Goal: Task Accomplishment & Management: Use online tool/utility

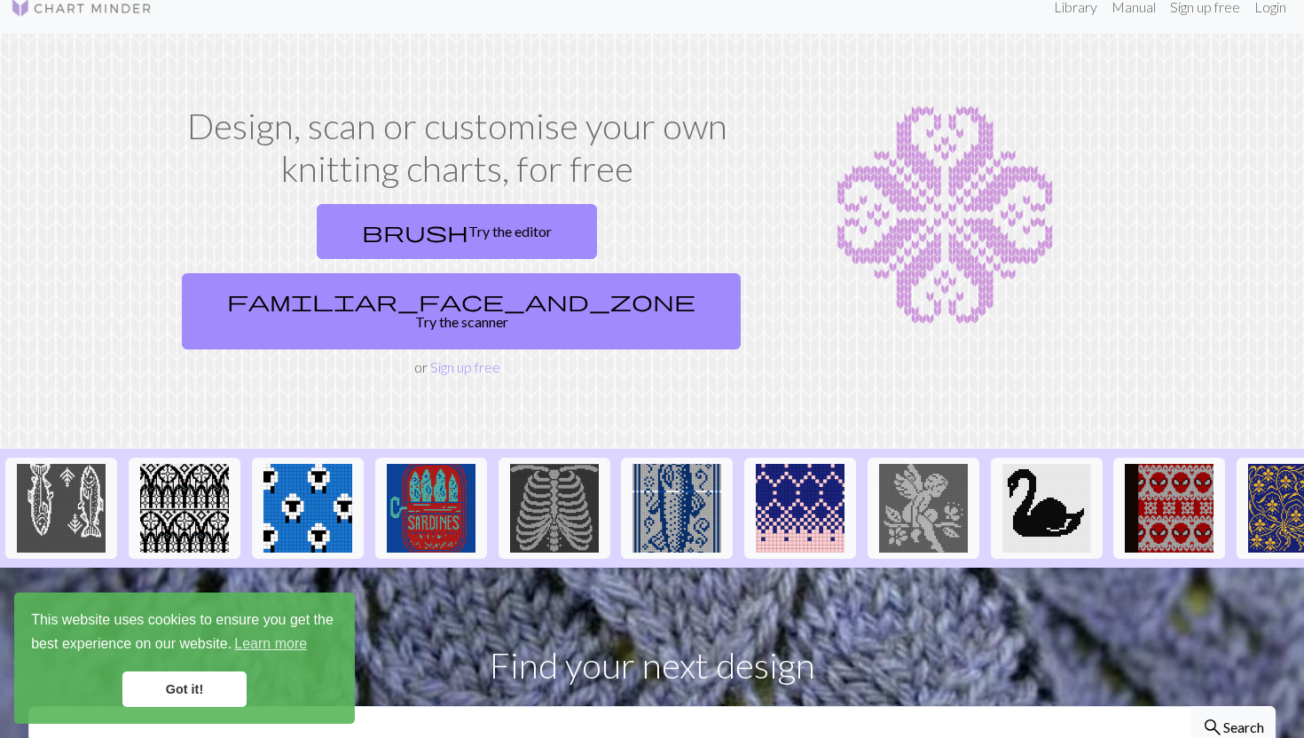
scroll to position [27, 0]
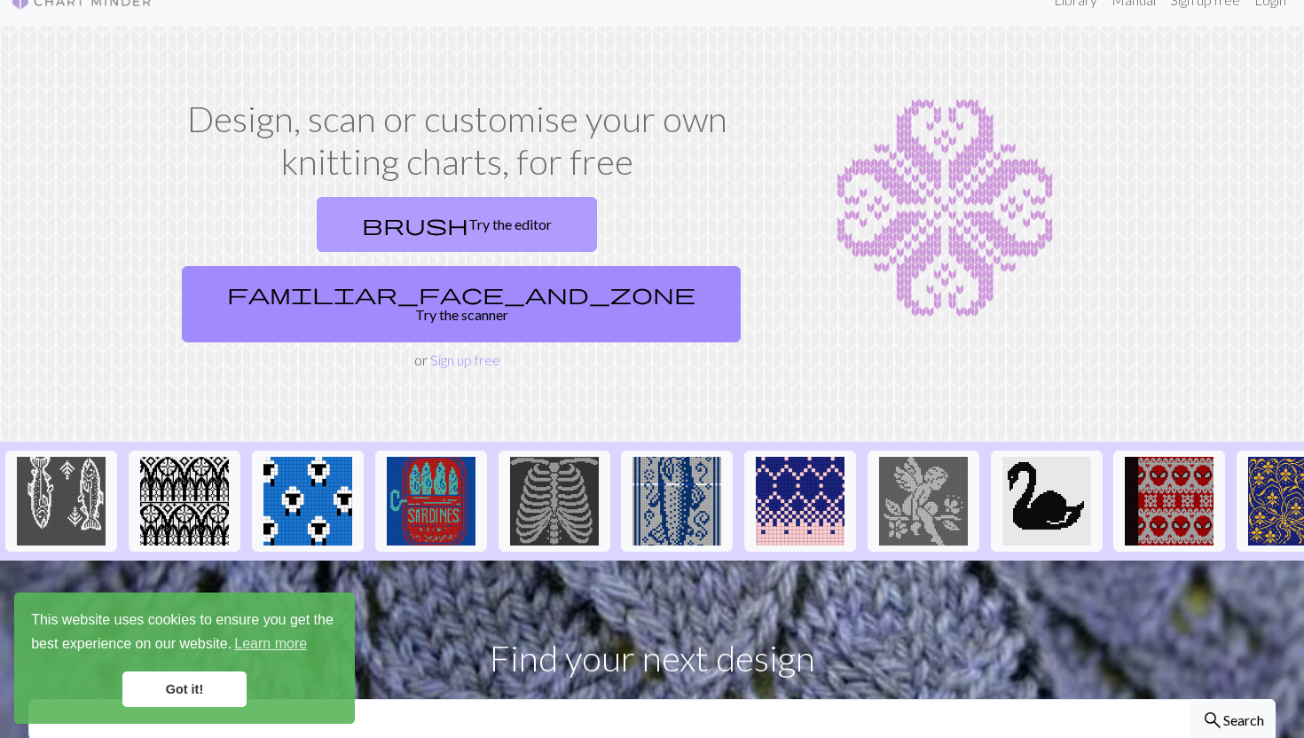
click at [318, 232] on link "brush Try the editor" at bounding box center [457, 224] width 280 height 55
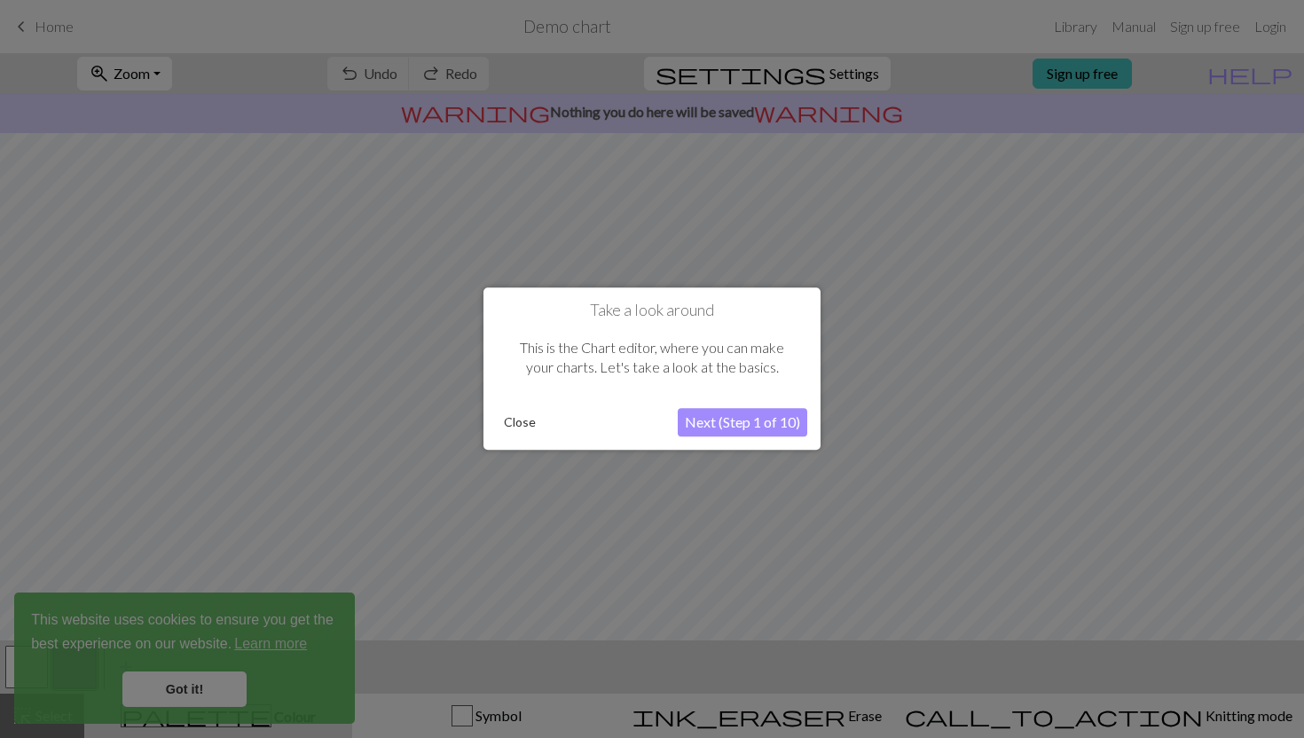
click at [759, 420] on button "Next (Step 1 of 10)" at bounding box center [742, 423] width 129 height 28
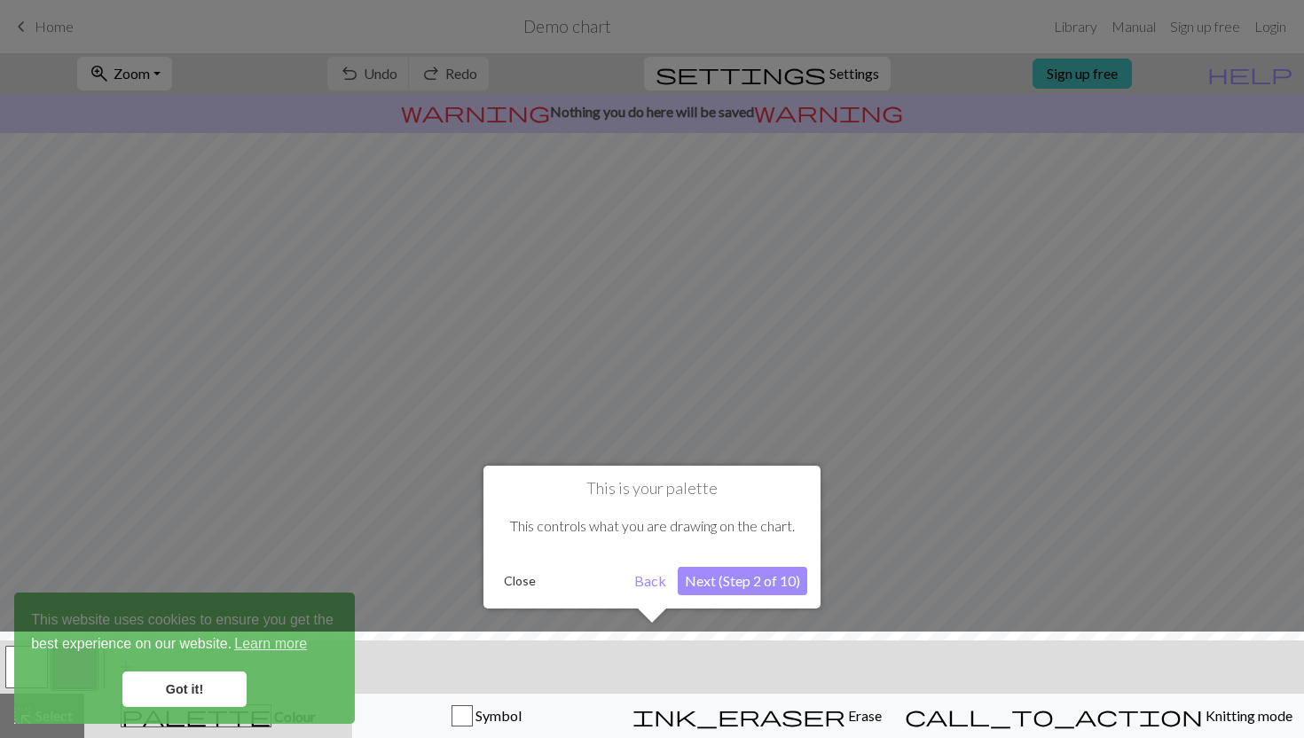
click at [756, 573] on button "Next (Step 2 of 10)" at bounding box center [742, 581] width 129 height 28
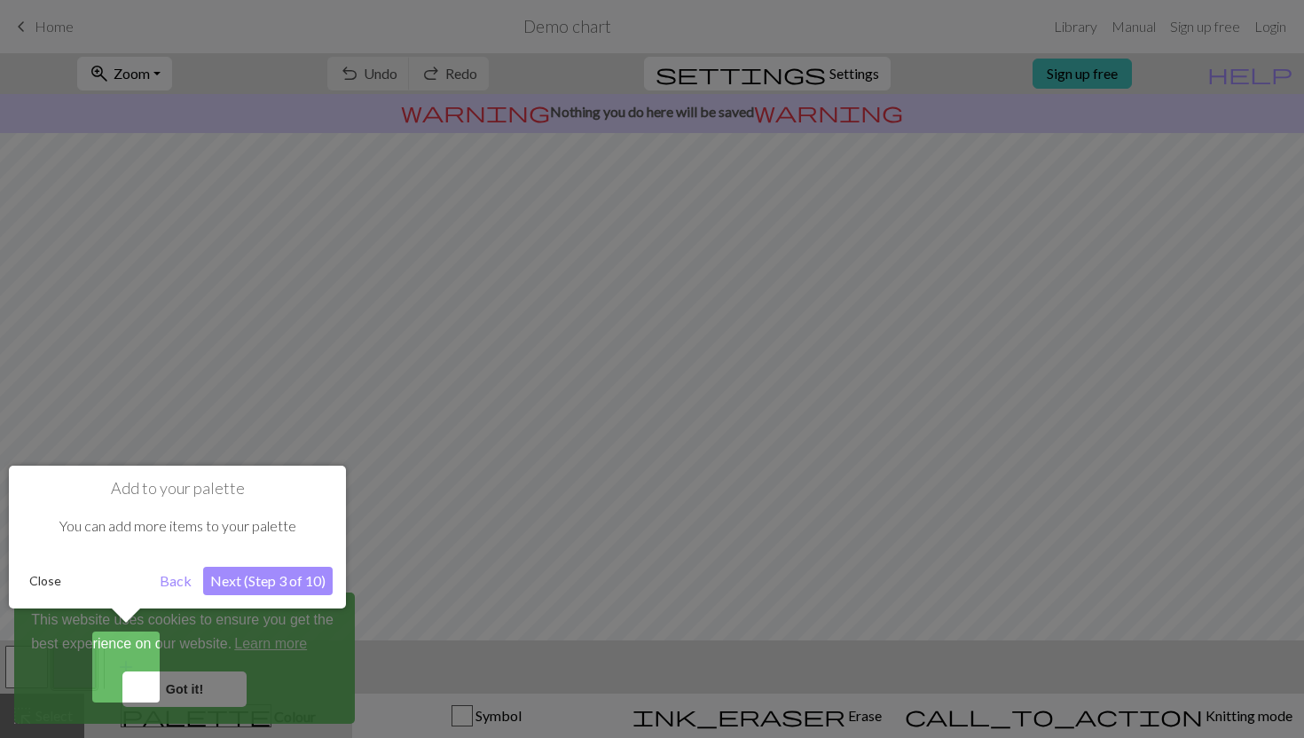
click at [236, 572] on button "Next (Step 3 of 10)" at bounding box center [267, 581] width 129 height 28
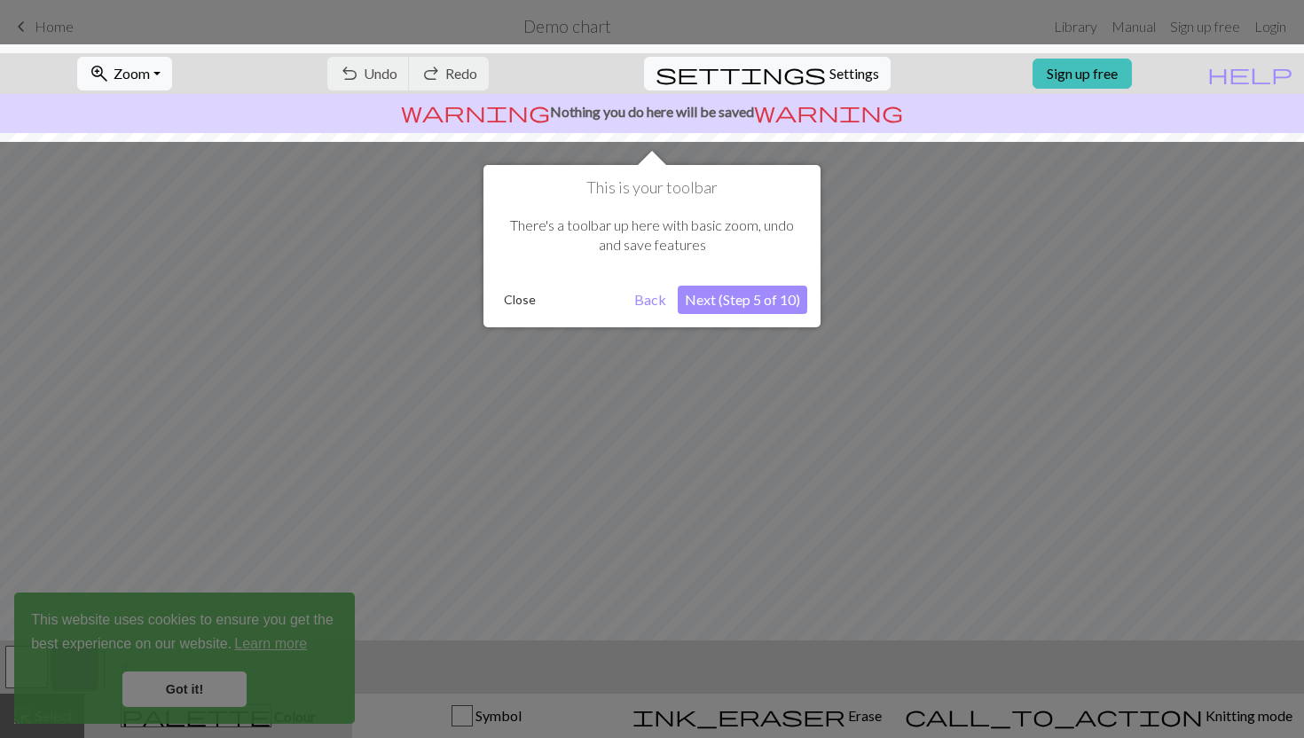
click at [767, 314] on div "This is your toolbar There's a toolbar up here with basic zoom, undo and save f…" at bounding box center [651, 246] width 337 height 162
click at [761, 291] on button "Next (Step 5 of 10)" at bounding box center [742, 300] width 129 height 28
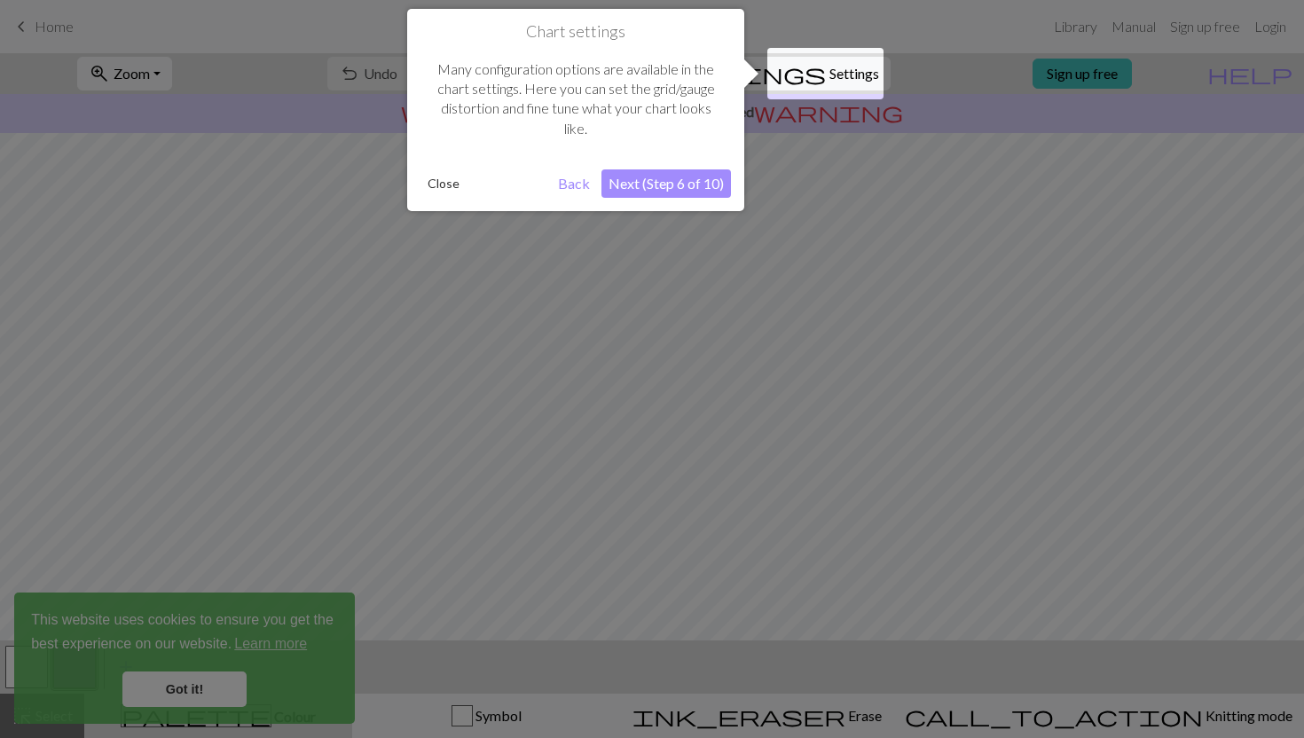
click at [679, 186] on button "Next (Step 6 of 10)" at bounding box center [665, 183] width 129 height 28
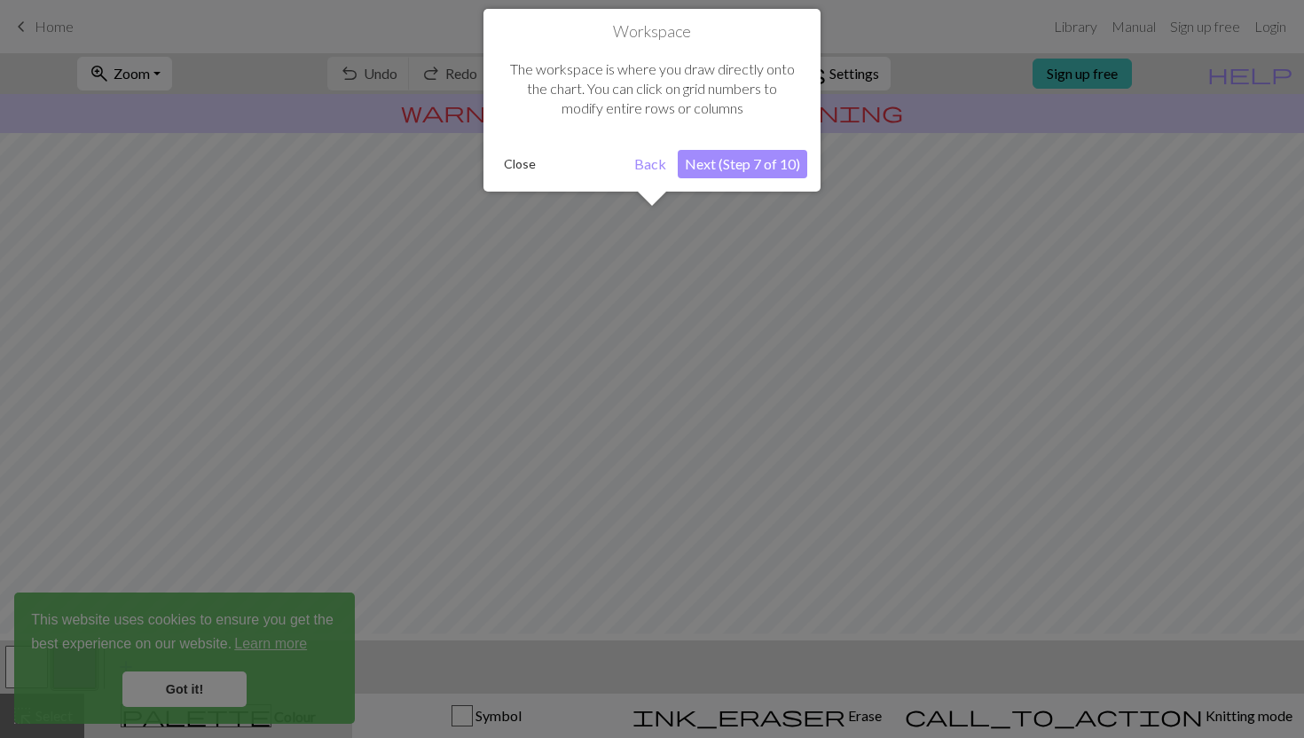
scroll to position [106, 0]
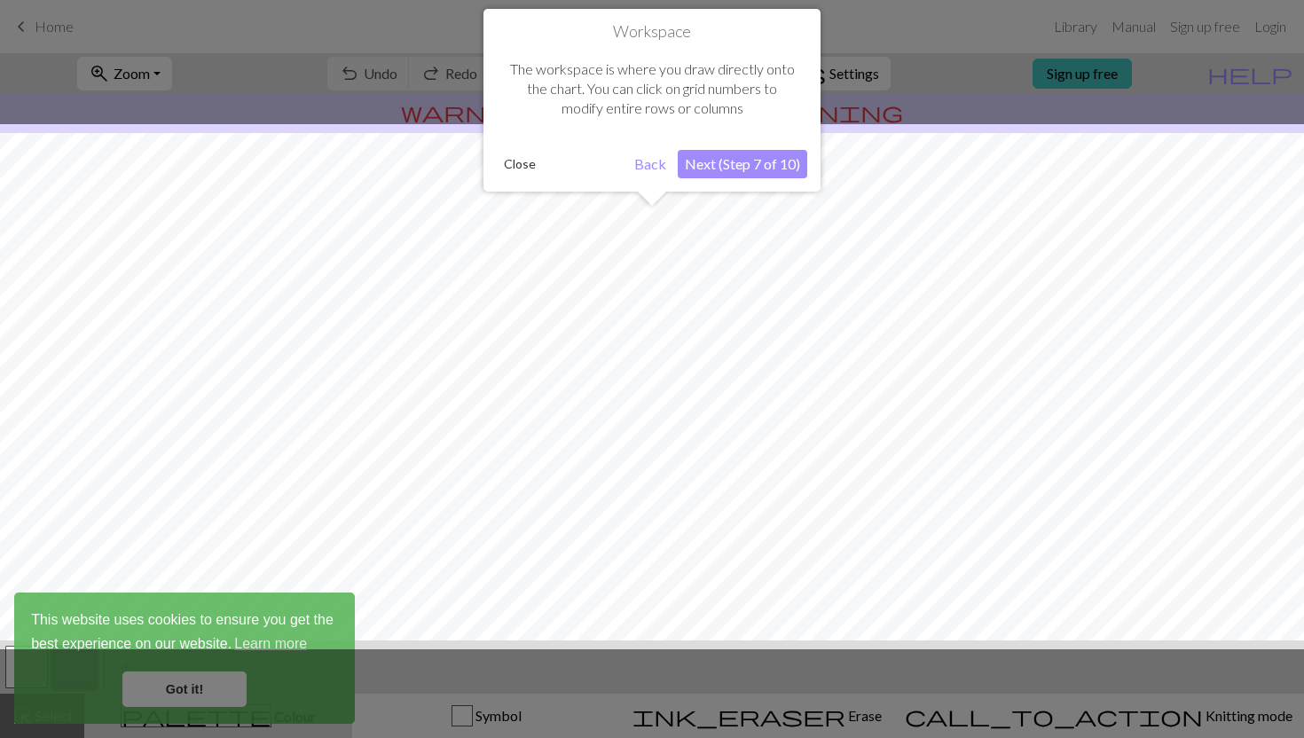
click at [738, 164] on button "Next (Step 7 of 10)" at bounding box center [742, 164] width 129 height 28
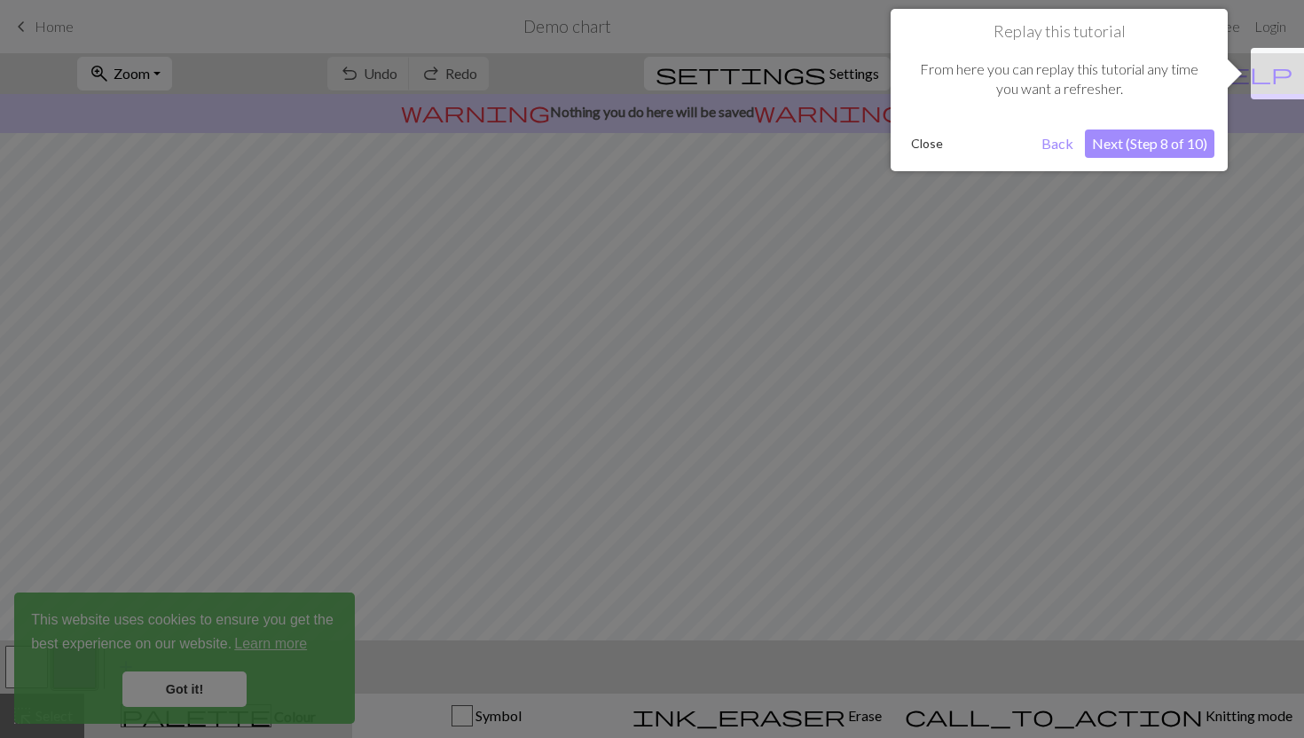
click at [1137, 137] on button "Next (Step 8 of 10)" at bounding box center [1149, 143] width 129 height 28
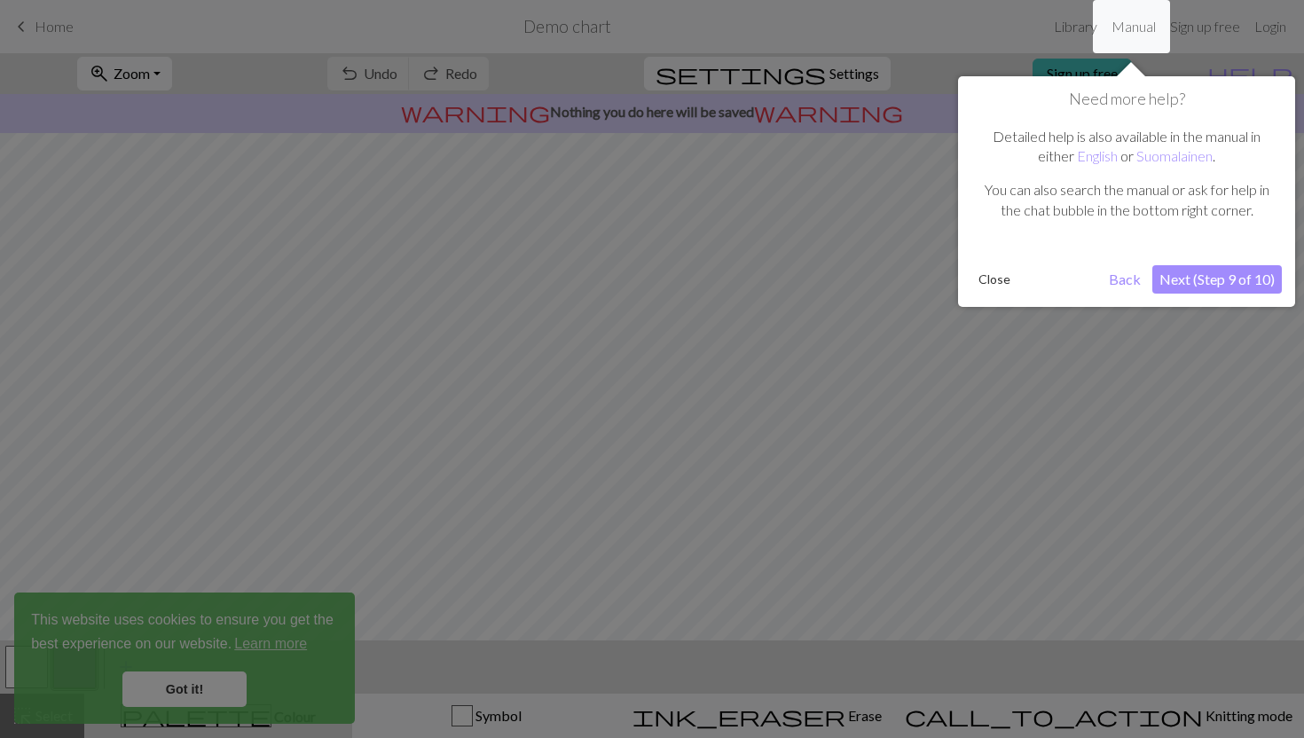
click at [1216, 274] on button "Next (Step 9 of 10)" at bounding box center [1216, 279] width 129 height 28
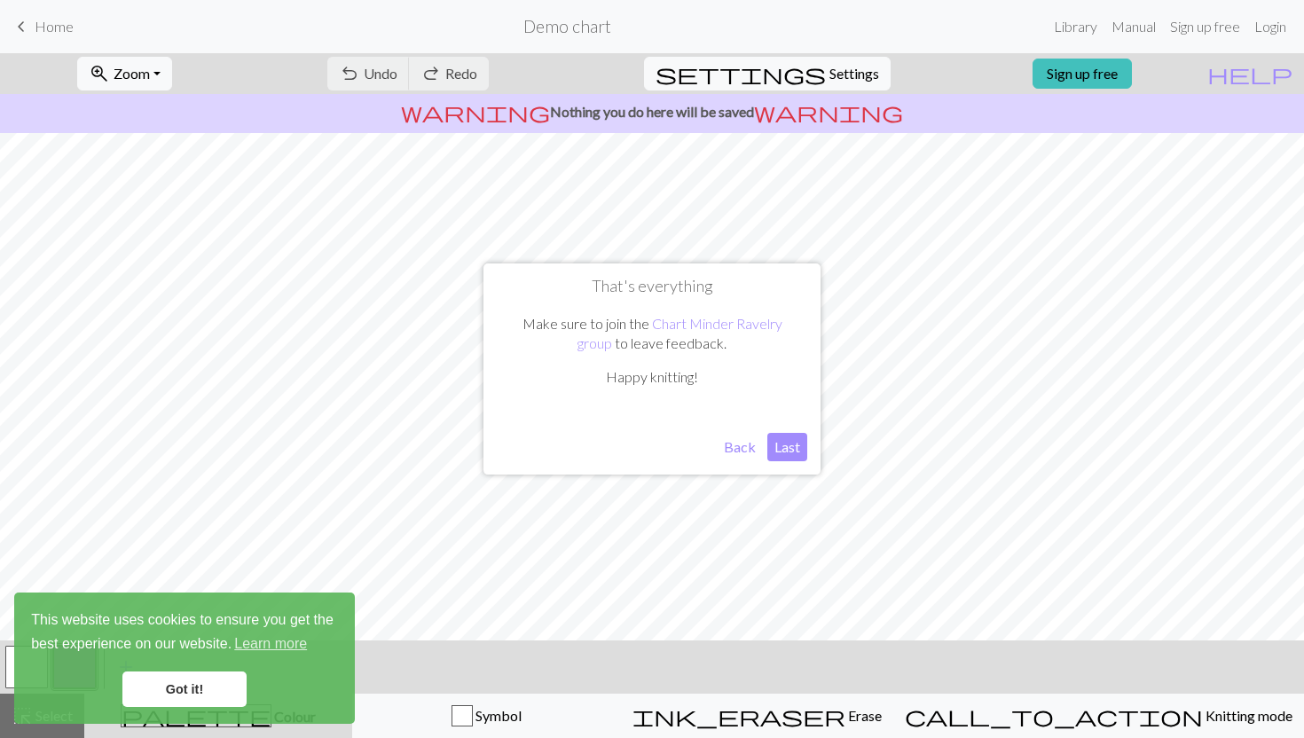
click at [735, 444] on button "Back" at bounding box center [740, 447] width 46 height 28
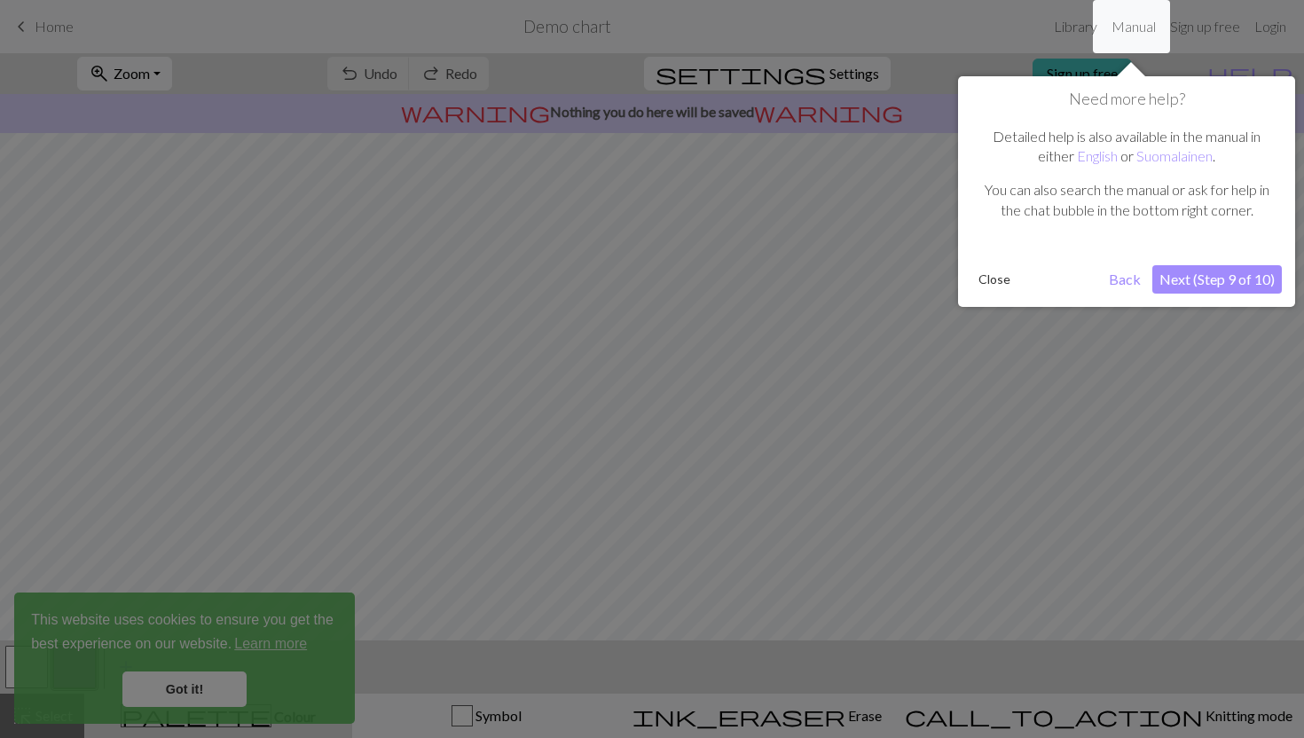
click at [1201, 281] on button "Next (Step 9 of 10)" at bounding box center [1216, 279] width 129 height 28
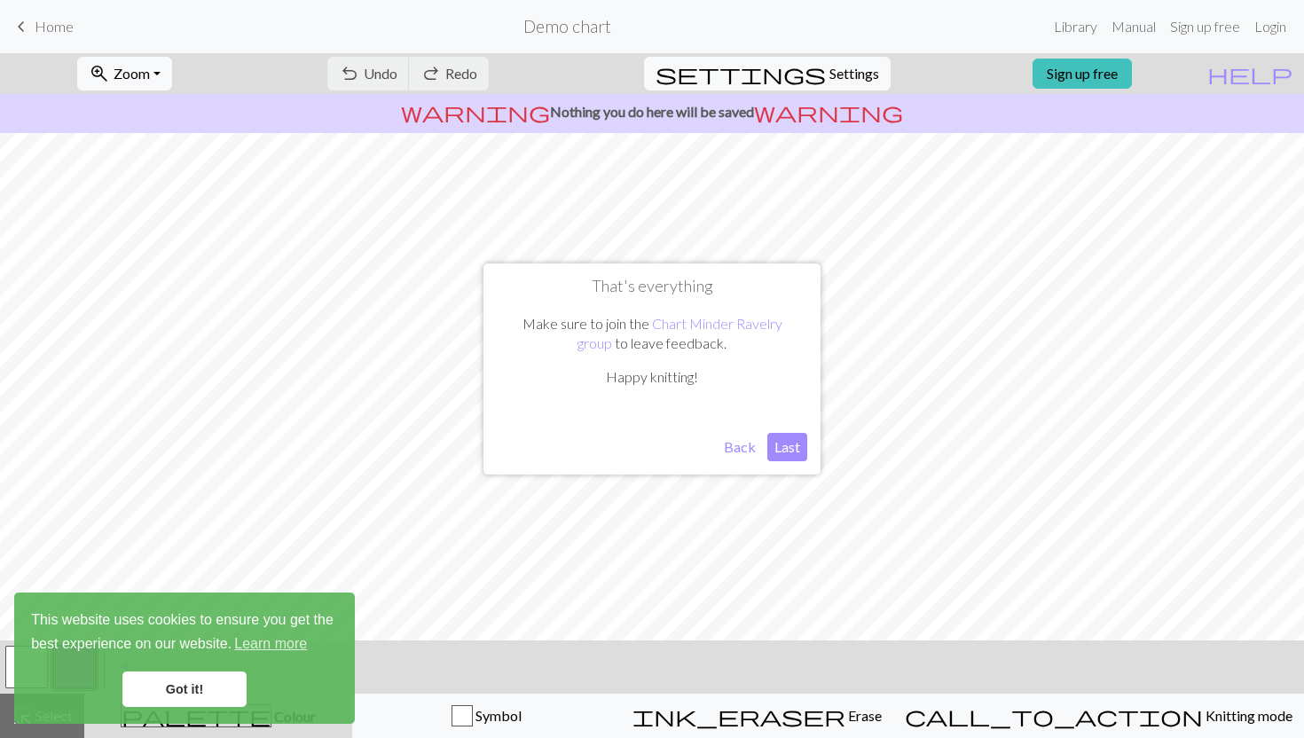
click at [783, 442] on button "Last" at bounding box center [787, 447] width 40 height 28
click at [200, 697] on link "Got it!" at bounding box center [184, 688] width 124 height 35
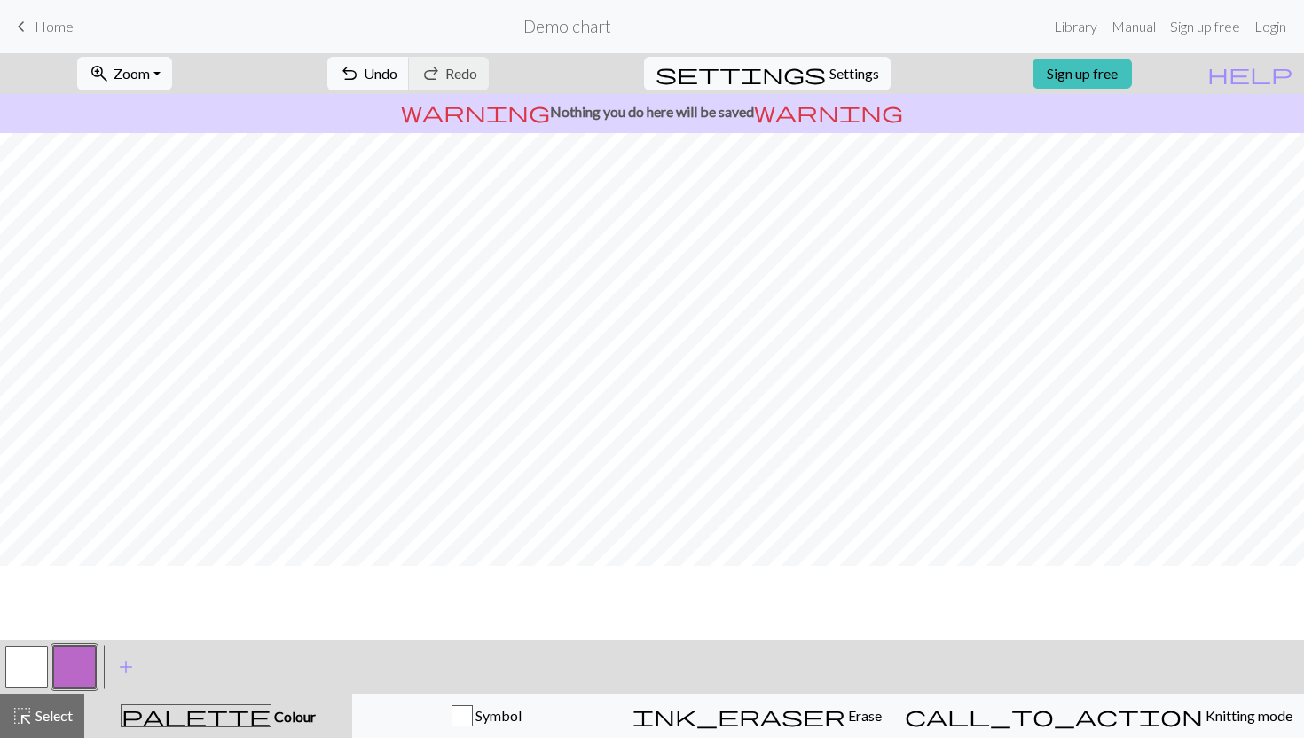
scroll to position [140, 0]
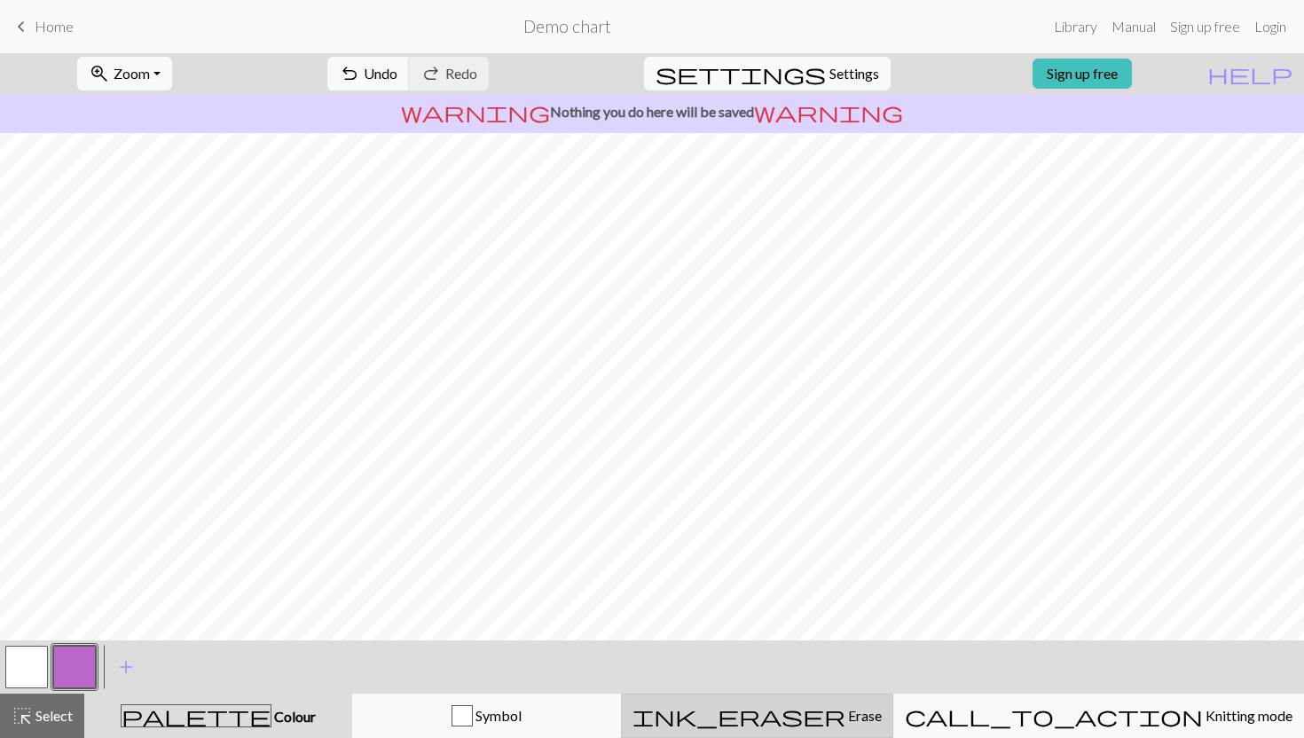
click at [845, 713] on span "Erase" at bounding box center [863, 715] width 36 height 17
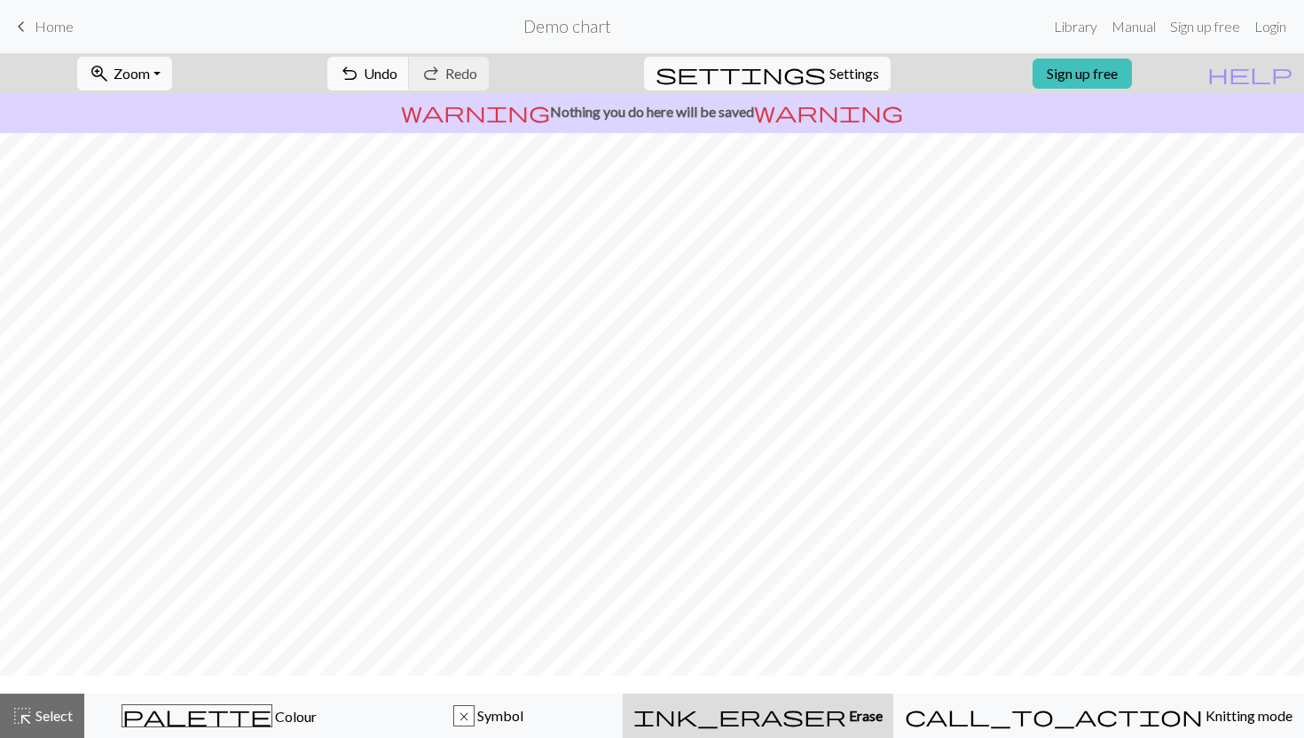
scroll to position [50, 0]
click at [397, 65] on span "Undo" at bounding box center [381, 73] width 34 height 17
click at [456, 64] on div "undo Undo Undo redo Redo Redo" at bounding box center [408, 73] width 188 height 41
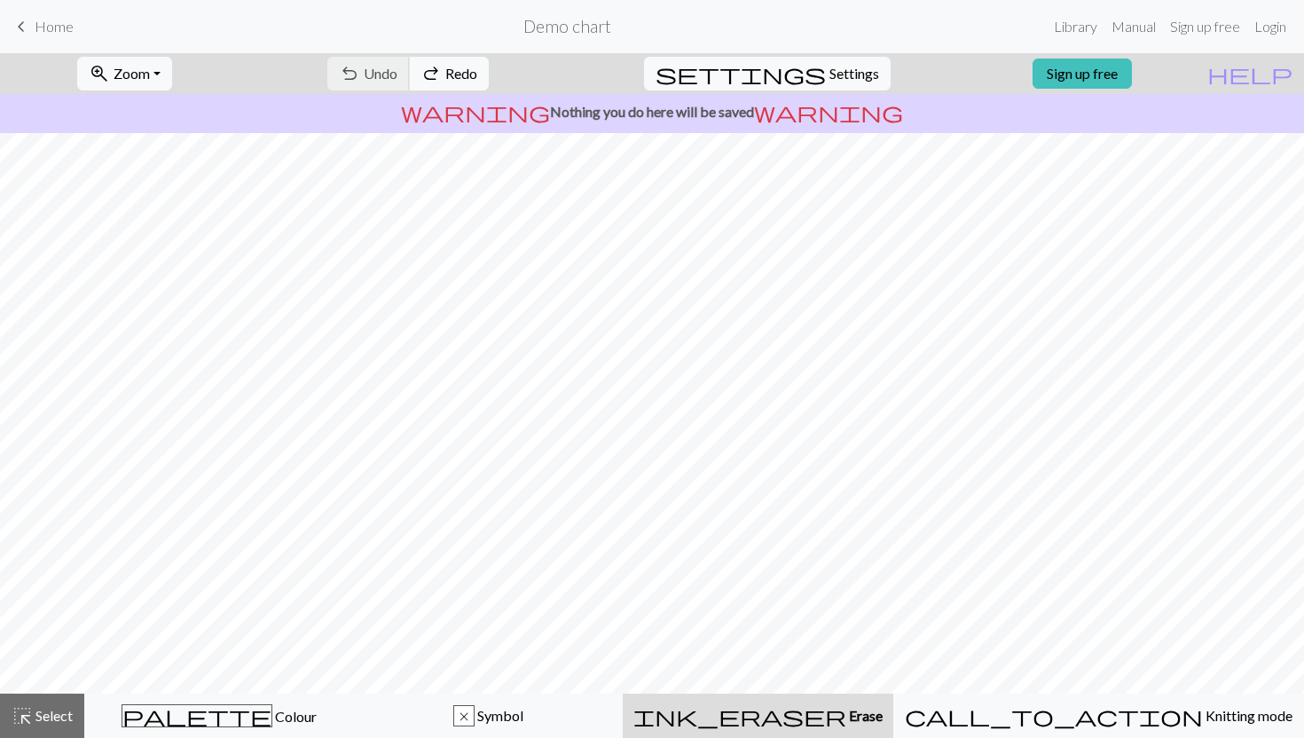
click at [456, 64] on div "undo Undo Undo redo Redo Redo" at bounding box center [408, 73] width 188 height 41
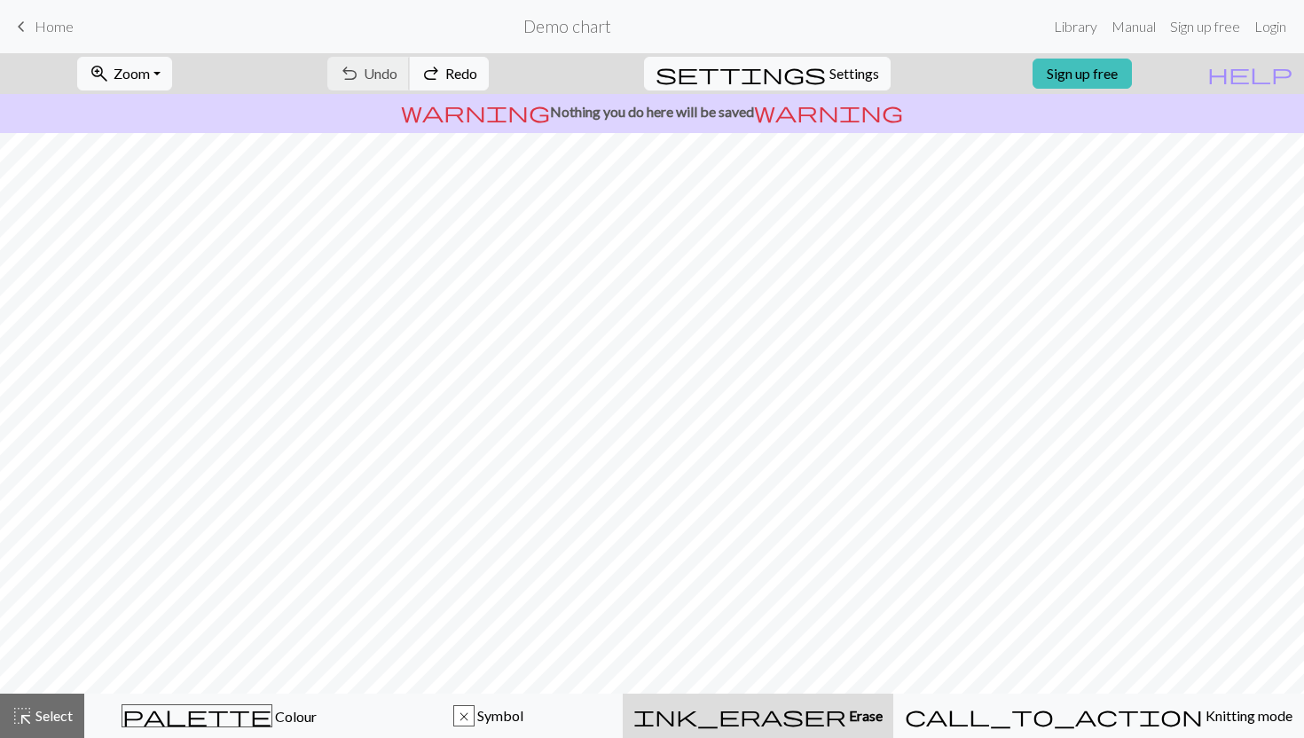
click at [456, 64] on div "undo Undo Undo redo Redo Redo" at bounding box center [408, 73] width 188 height 41
click at [24, 715] on span "highlight_alt" at bounding box center [22, 715] width 21 height 25
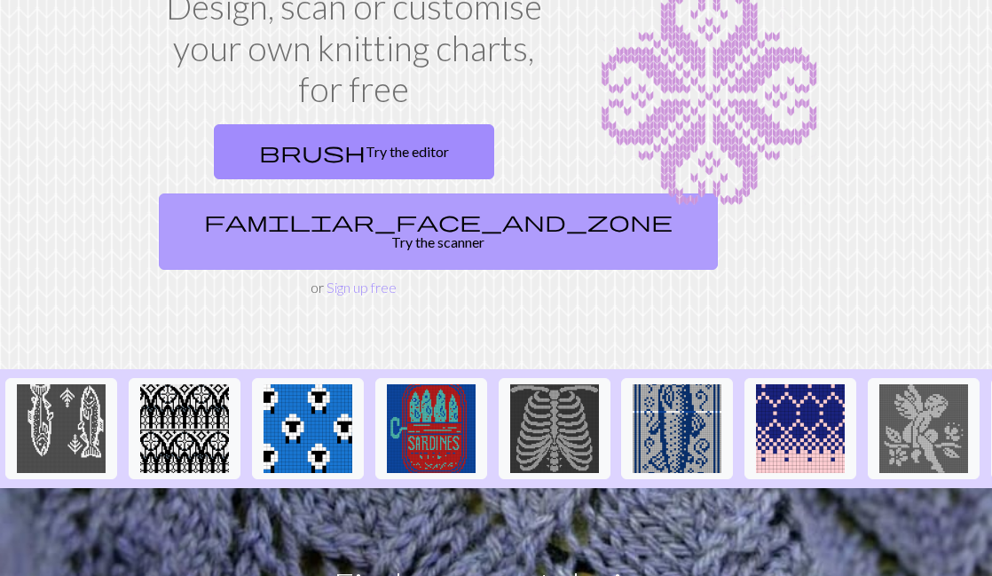
scroll to position [185, 0]
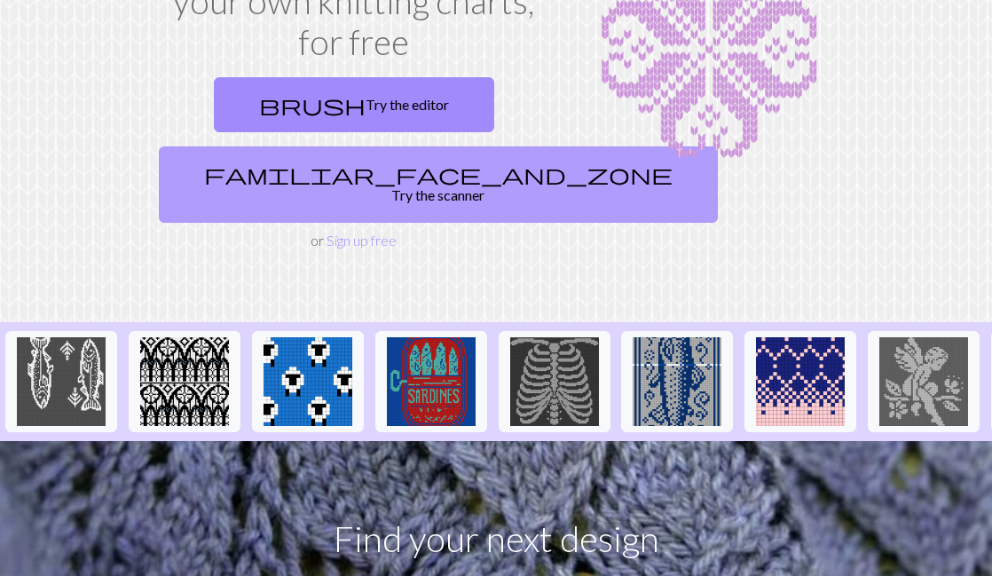
click at [338, 181] on link "familiar_face_and_zone Try the scanner" at bounding box center [438, 184] width 559 height 76
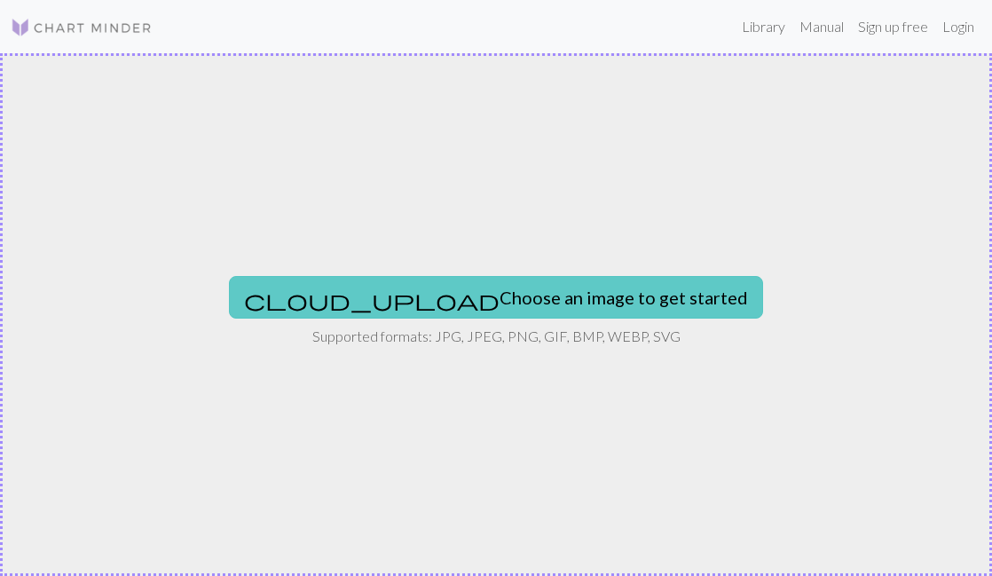
click at [544, 291] on button "cloud_upload Choose an image to get started" at bounding box center [496, 297] width 534 height 43
click at [534, 284] on button "cloud_upload Choose an image to get started" at bounding box center [496, 297] width 534 height 43
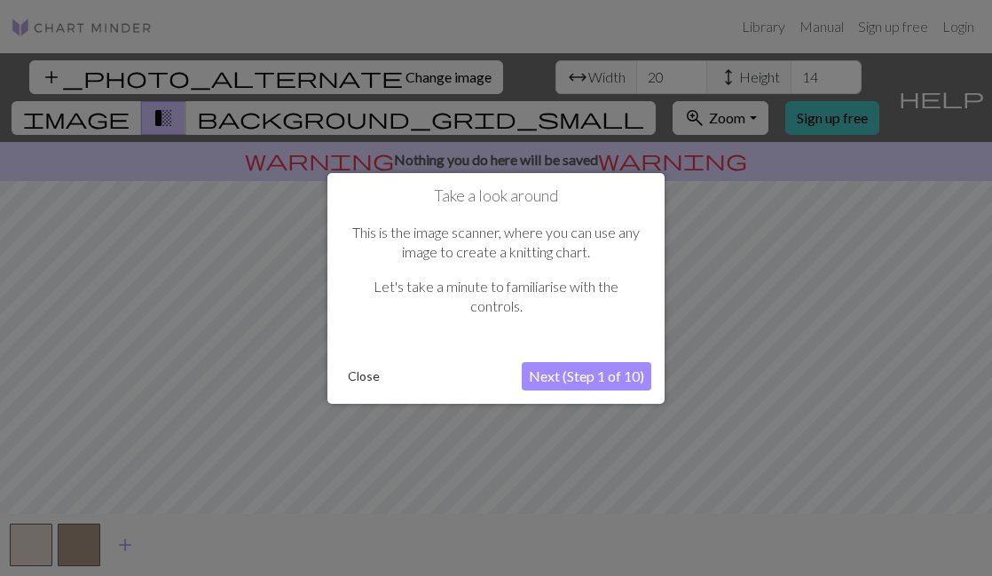
click at [602, 374] on button "Next (Step 1 of 10)" at bounding box center [585, 376] width 129 height 28
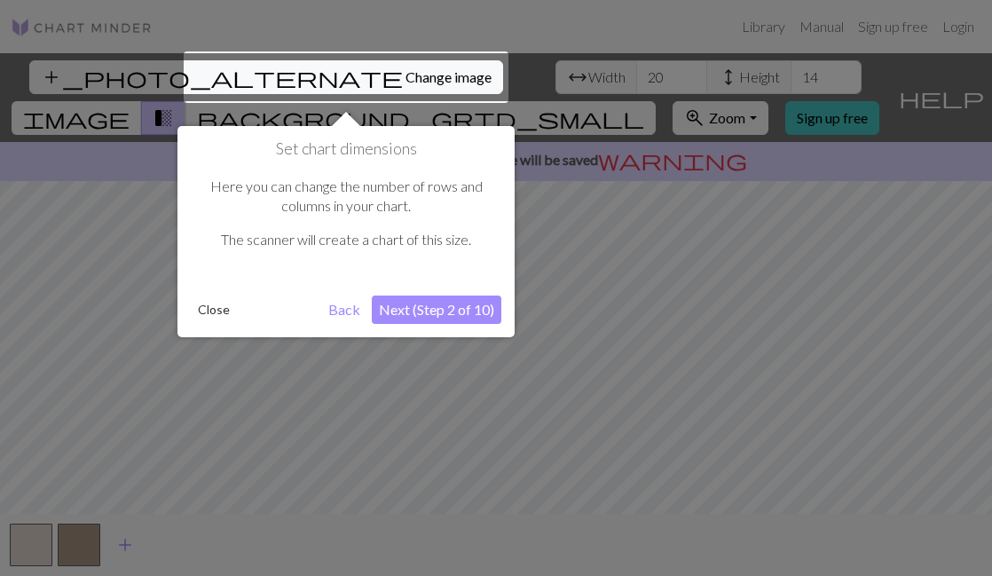
click at [216, 310] on button "Close" at bounding box center [214, 309] width 46 height 27
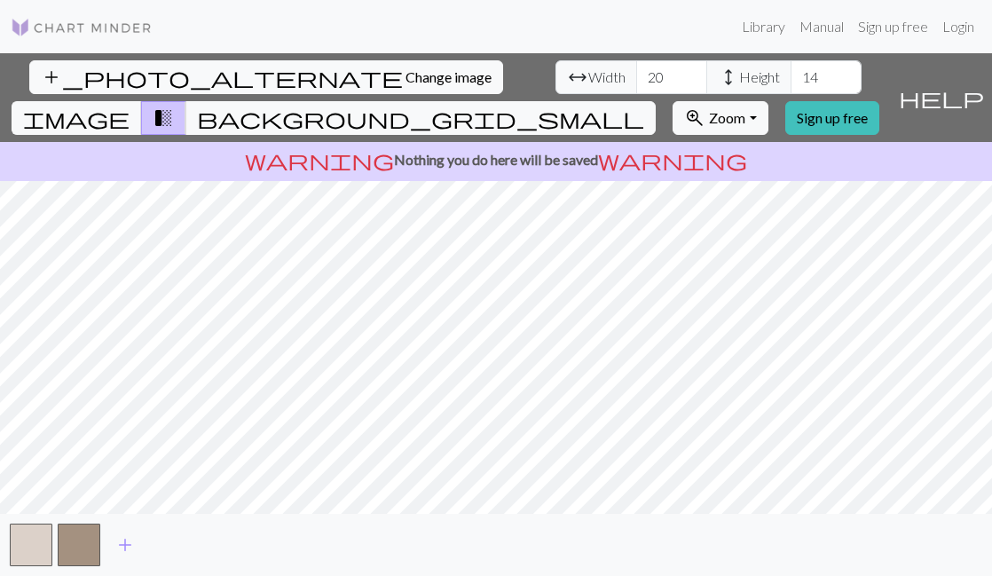
click at [588, 71] on span "Width" at bounding box center [606, 77] width 37 height 21
click at [636, 79] on input "20" at bounding box center [671, 77] width 71 height 34
click at [636, 73] on input "21" at bounding box center [671, 77] width 71 height 34
click at [636, 73] on input "22" at bounding box center [671, 77] width 71 height 34
click at [636, 73] on input "23" at bounding box center [671, 77] width 71 height 34
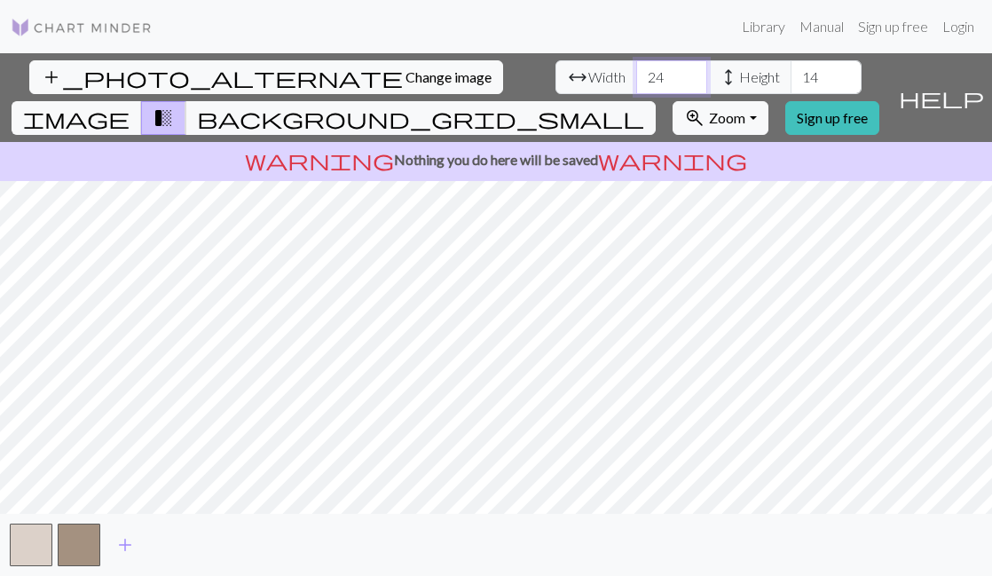
click at [636, 73] on input "24" at bounding box center [671, 77] width 71 height 34
click at [636, 73] on input "25" at bounding box center [671, 77] width 71 height 34
click at [636, 73] on input "26" at bounding box center [671, 77] width 71 height 34
click at [636, 73] on input "27" at bounding box center [671, 77] width 71 height 34
click at [636, 73] on input "28" at bounding box center [671, 77] width 71 height 34
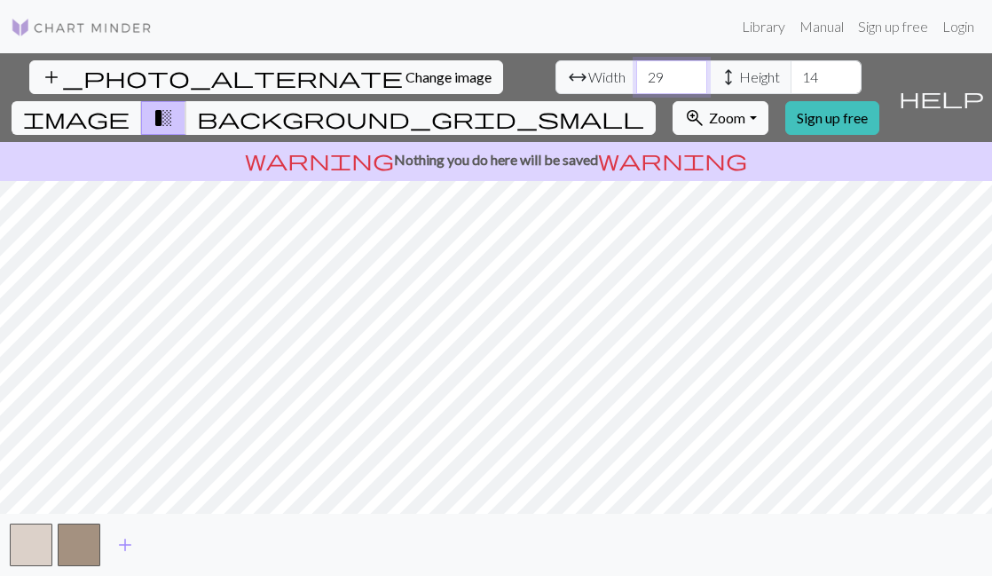
click at [636, 73] on input "29" at bounding box center [671, 77] width 71 height 34
click at [636, 73] on input "30" at bounding box center [671, 77] width 71 height 34
click at [636, 73] on input "31" at bounding box center [671, 77] width 71 height 34
click at [636, 73] on input "32" at bounding box center [671, 77] width 71 height 34
click at [636, 73] on input "33" at bounding box center [671, 77] width 71 height 34
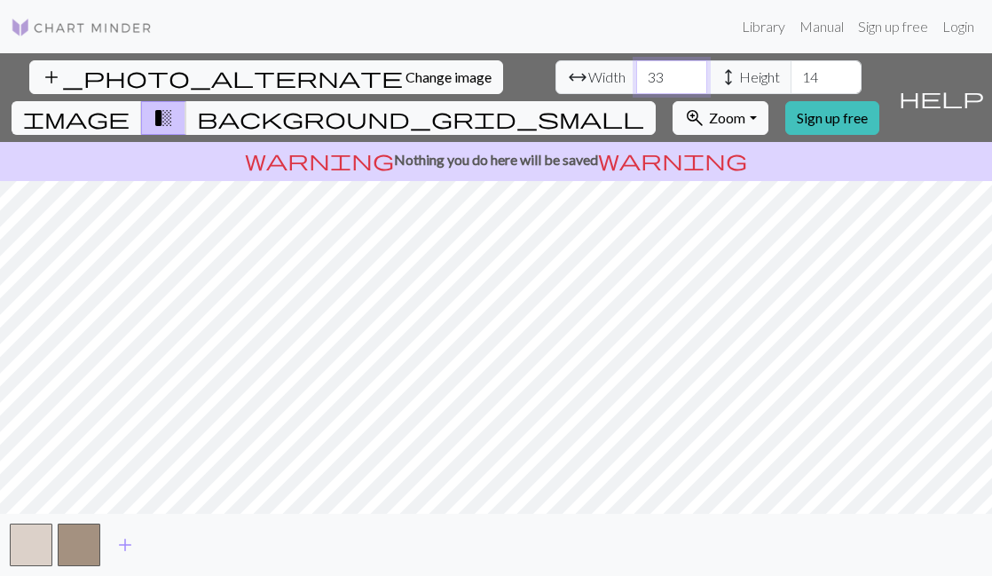
type input "3"
type input "100"
click at [790, 78] on input "14" at bounding box center [825, 77] width 71 height 34
type input "1"
click at [790, 75] on input "100" at bounding box center [825, 77] width 71 height 34
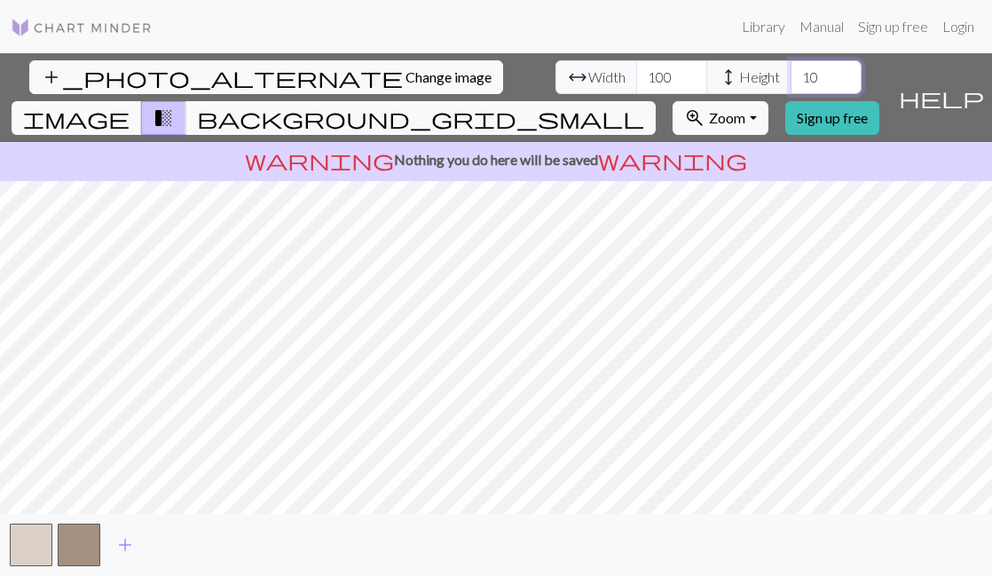
type input "1"
type input "90"
click at [644, 106] on span "background_grid_small" at bounding box center [420, 118] width 447 height 25
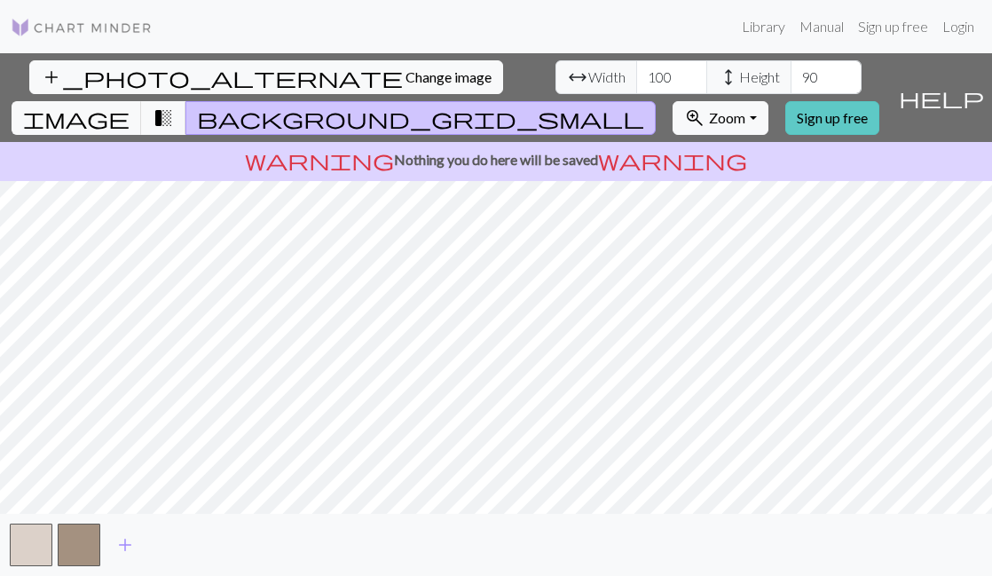
click at [879, 101] on link "Sign up free" at bounding box center [832, 118] width 94 height 34
